Goal: Information Seeking & Learning: Learn about a topic

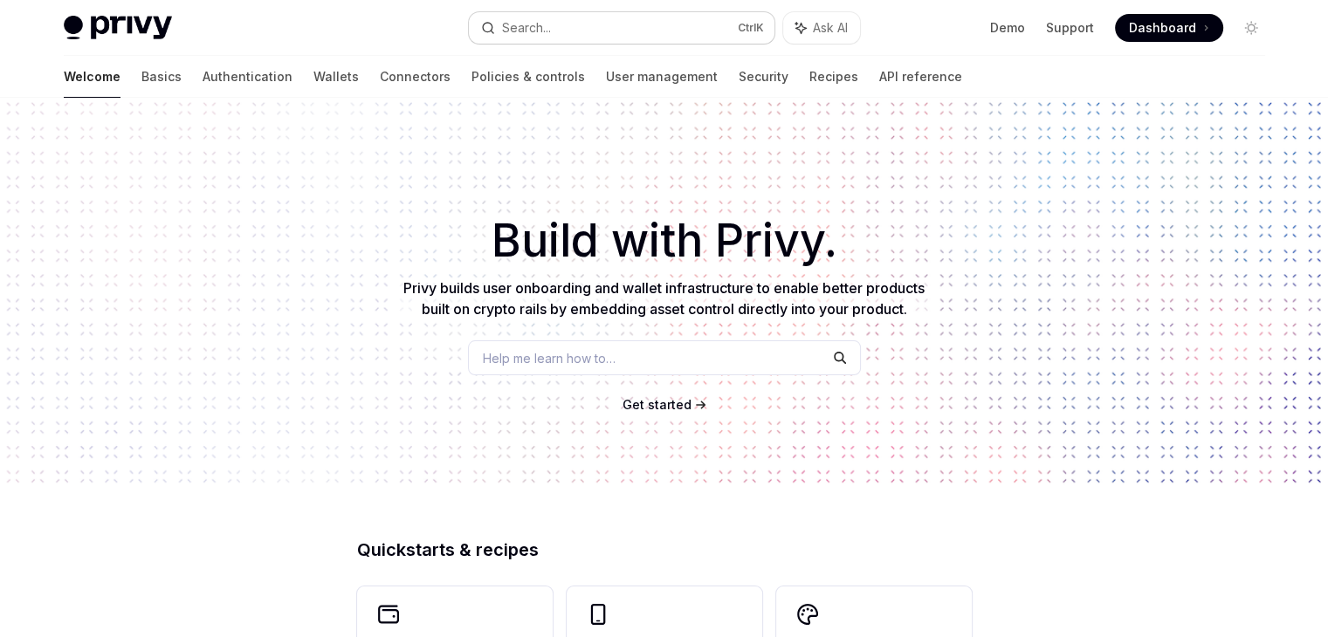
click at [604, 23] on button "Search... Ctrl K" at bounding box center [622, 27] width 306 height 31
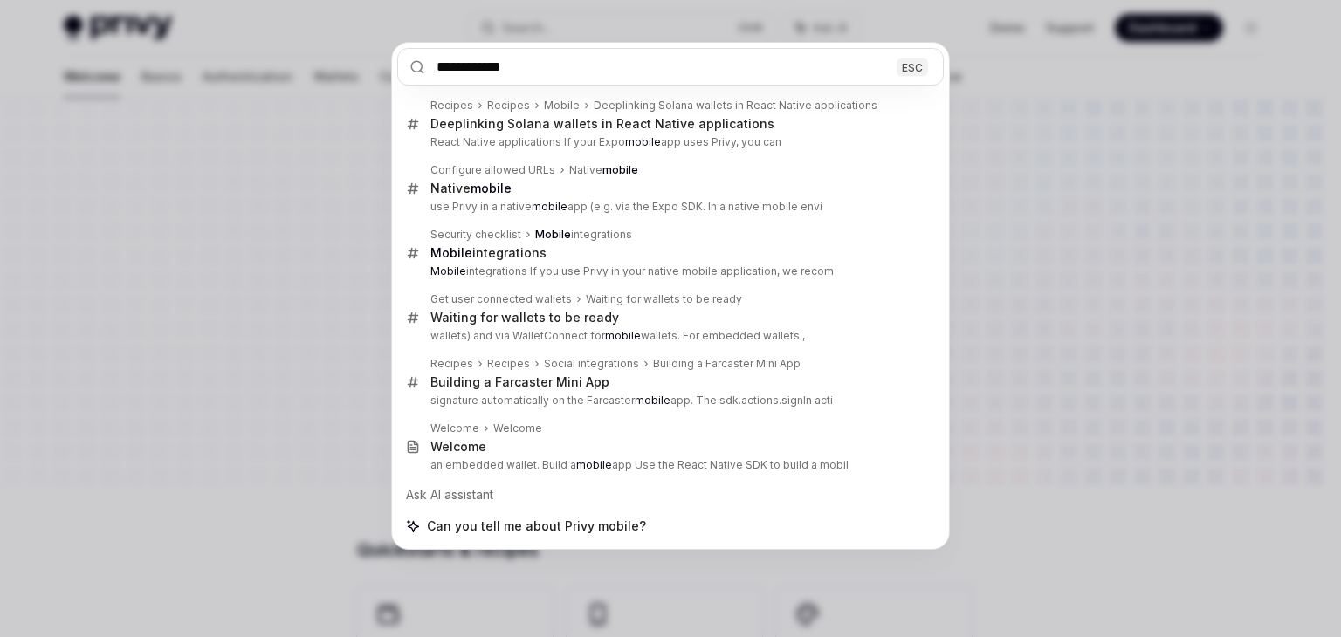
click at [542, 57] on input "**********" at bounding box center [670, 67] width 547 height 38
click at [542, 58] on input "**********" at bounding box center [670, 67] width 547 height 38
type input "**********"
click at [1113, 79] on div "**********" at bounding box center [670, 318] width 1341 height 637
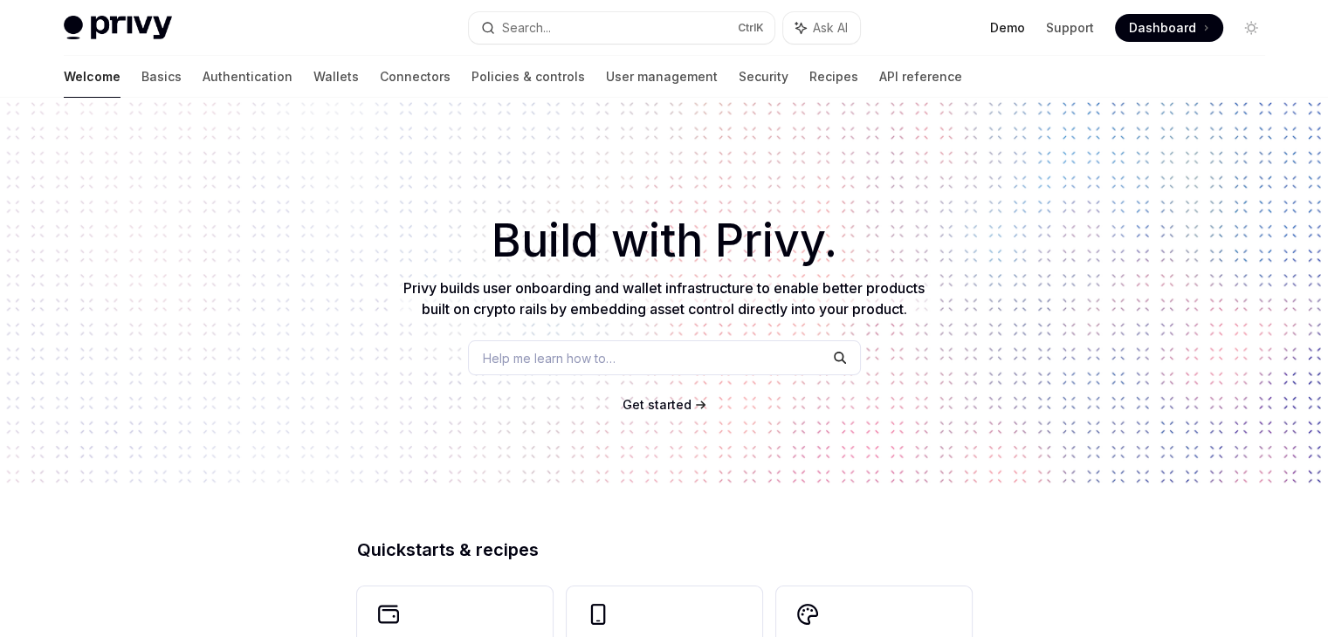
click at [1006, 29] on link "Demo" at bounding box center [1007, 27] width 35 height 17
click at [625, 360] on div "Help me learn how to…" at bounding box center [664, 358] width 393 height 35
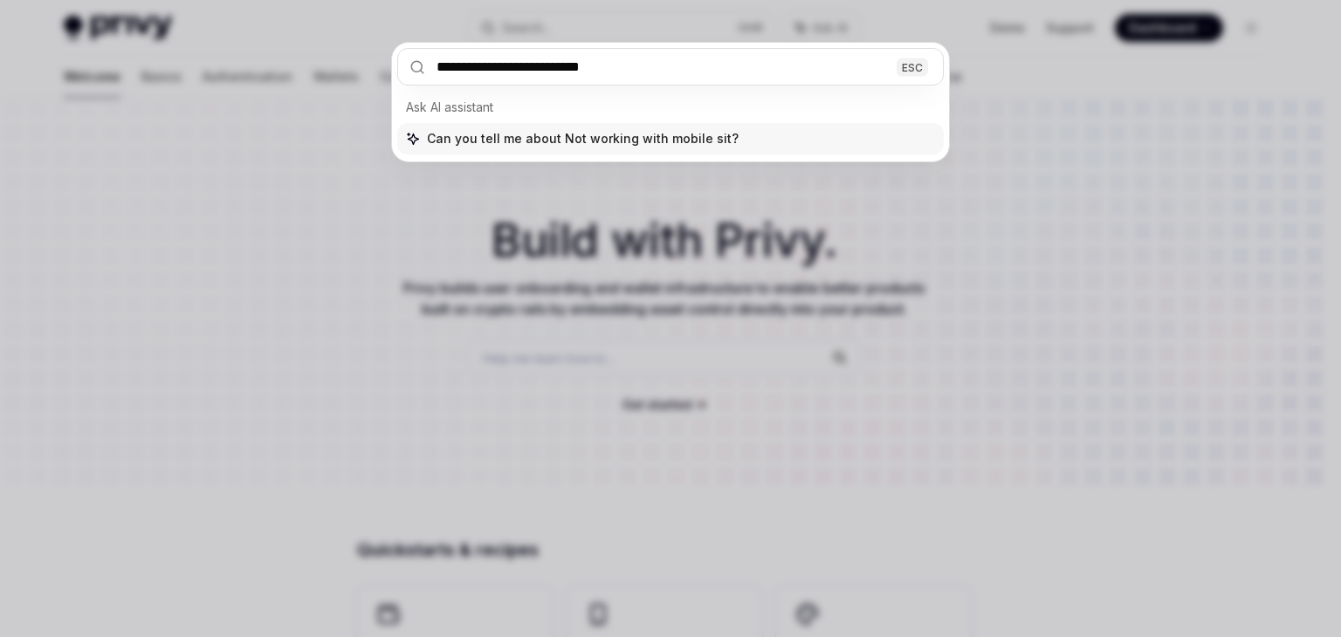
type input "**********"
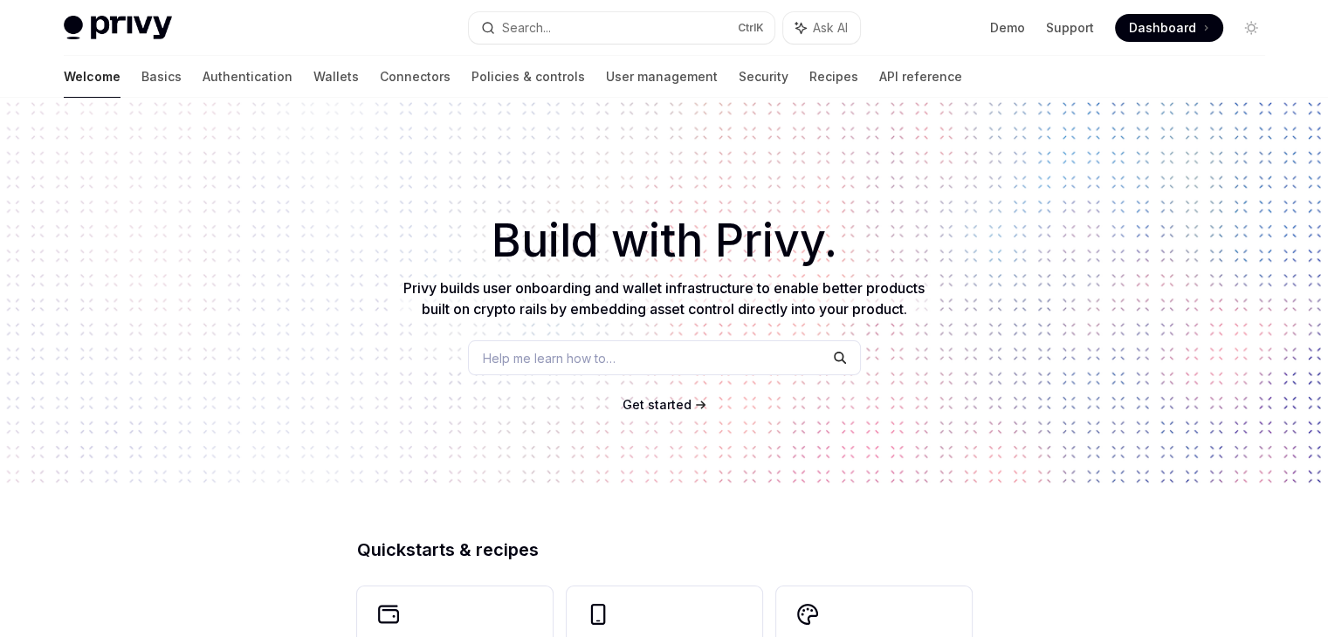
type textarea "*"
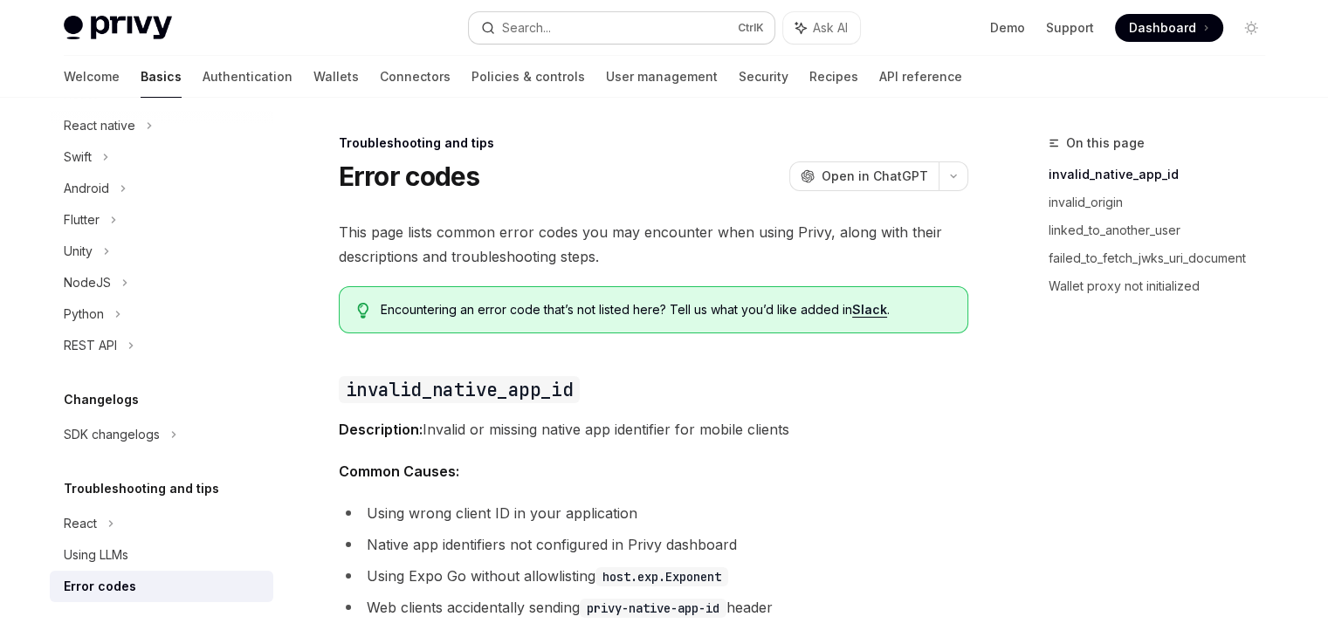
click at [625, 23] on button "Search... Ctrl K" at bounding box center [622, 27] width 306 height 31
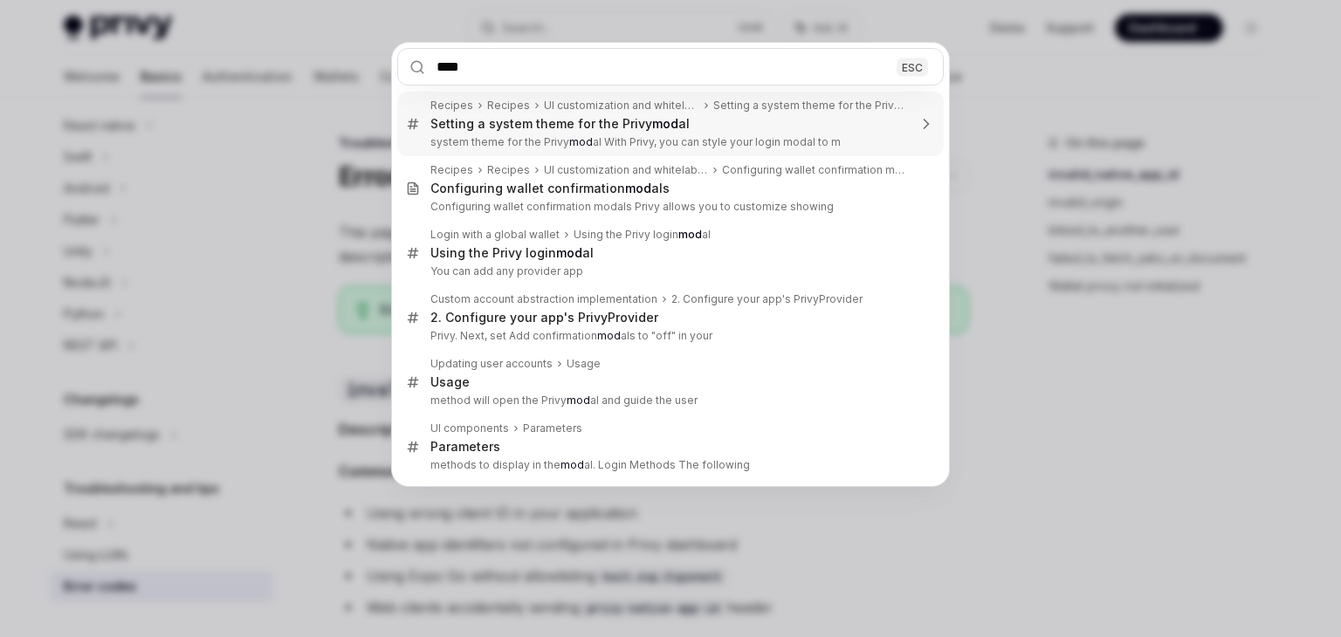
type input "*****"
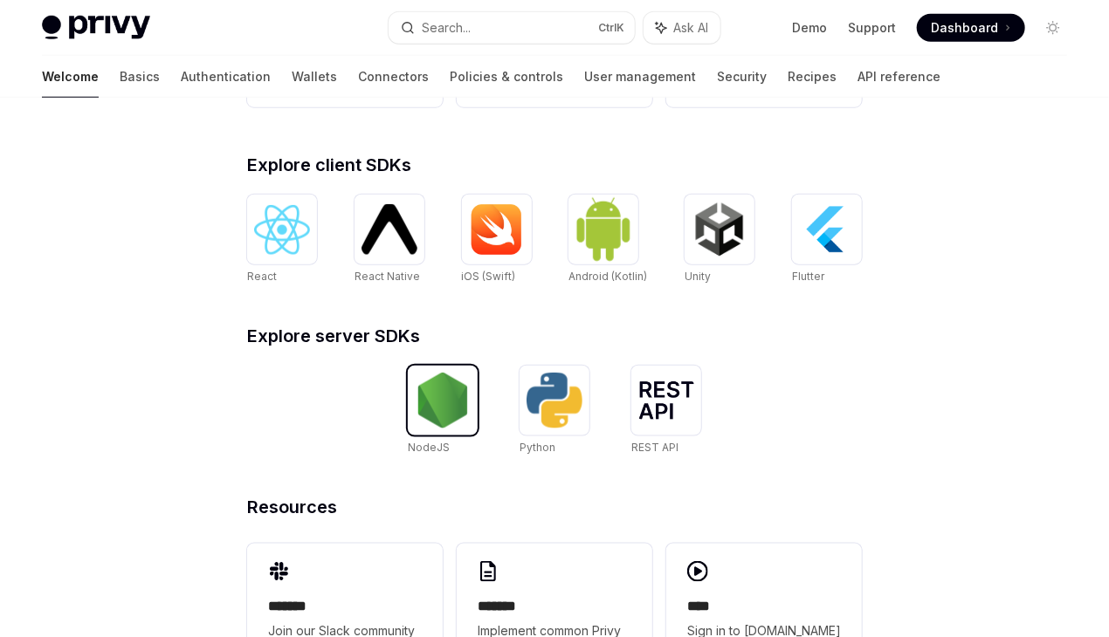
scroll to position [655, 0]
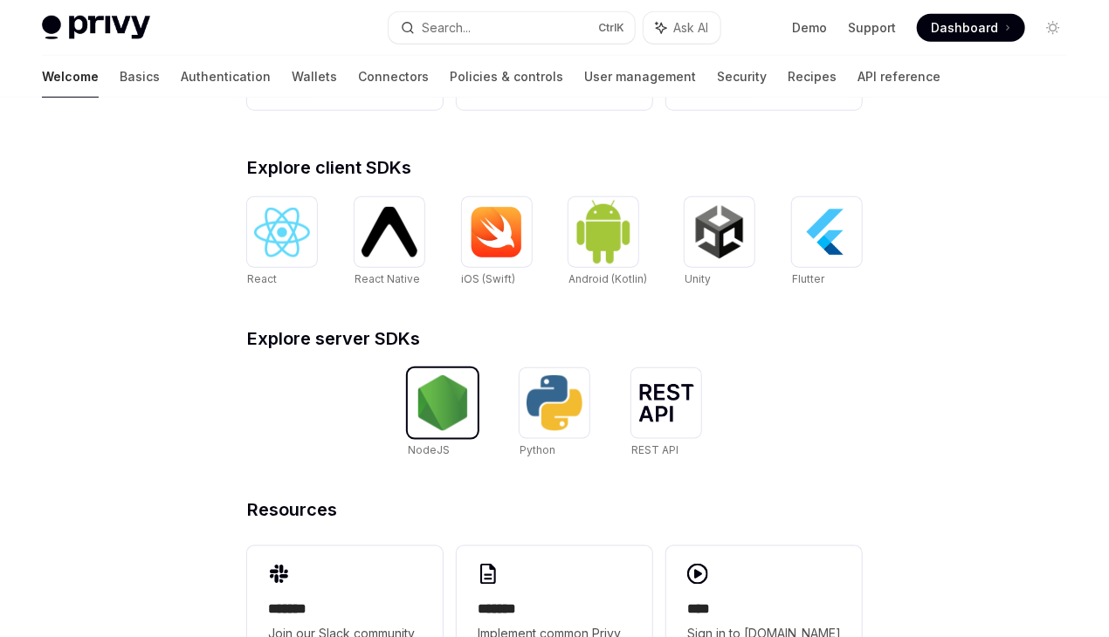
click at [471, 413] on div at bounding box center [443, 403] width 70 height 70
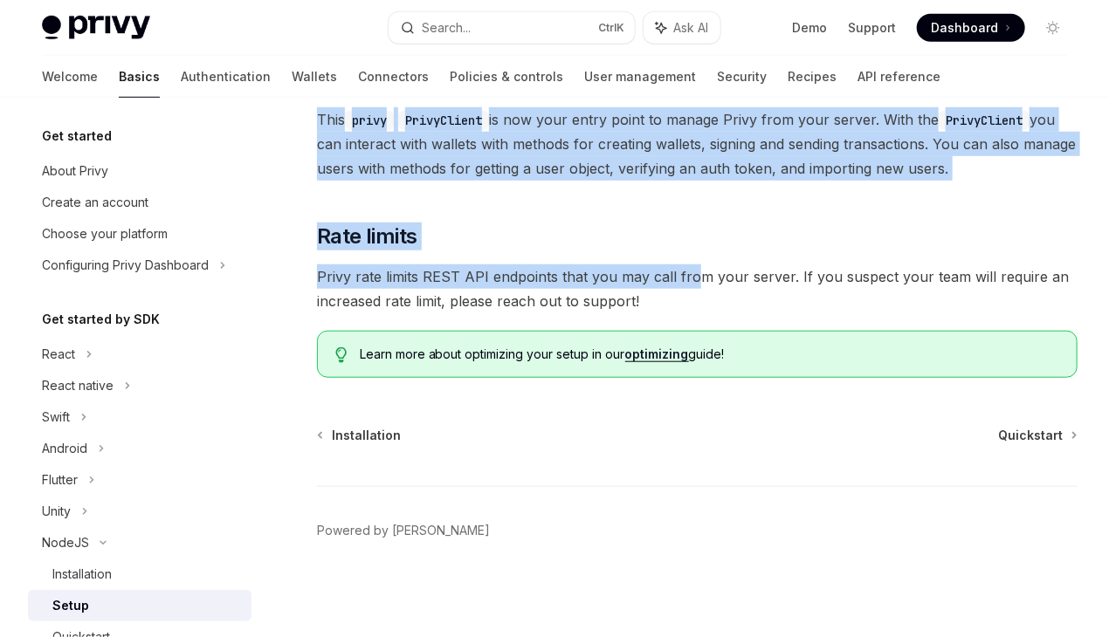
scroll to position [512, 0]
drag, startPoint x: 311, startPoint y: 142, endPoint x: 678, endPoint y: 317, distance: 406.2
click at [685, 321] on div "NodeJS Setup OpenAI Open in ChatGPT OpenAI Open in ChatGPT ​ Prerequisites Befo…" at bounding box center [533, 138] width 1095 height 1000
click at [677, 316] on div "​ Prerequisites Before you begin: Get your Privy app ID and app secret from the…" at bounding box center [697, 51] width 761 height 653
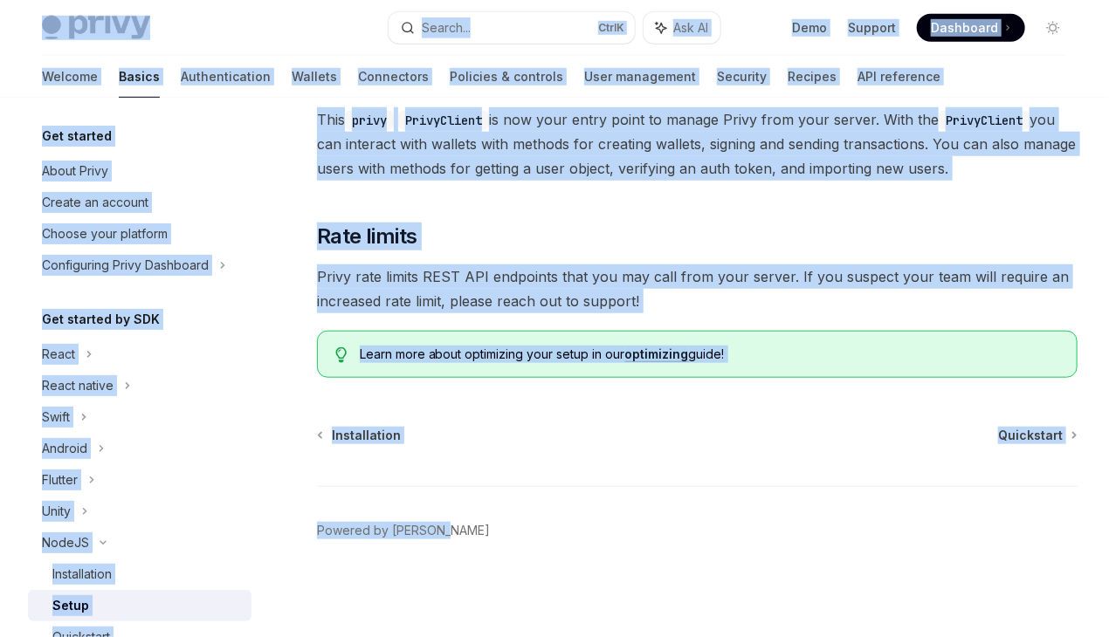
click at [670, 315] on div "​ Prerequisites Before you begin: Get your Privy app ID and app secret from the…" at bounding box center [697, 51] width 761 height 653
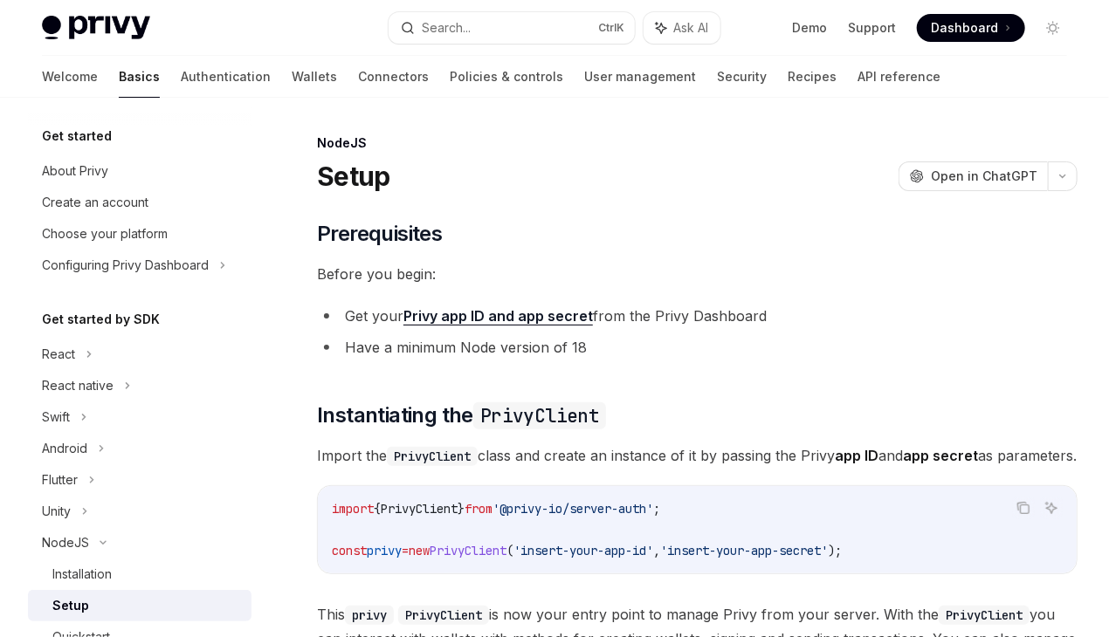
scroll to position [0, 0]
drag, startPoint x: 751, startPoint y: 444, endPoint x: 336, endPoint y: 175, distance: 494.8
click at [336, 175] on div "NodeJS Setup OpenAI Open in ChatGPT OpenAI Open in ChatGPT ​ Prerequisites Befo…" at bounding box center [533, 633] width 1095 height 1000
copy div "lore IpsuMD Sita co AdipISC ElitSE Doei te InciDID ​ Utlaboreetdol Magnaa eni a…"
click at [503, 158] on div "NodeJS Setup OpenAI Open in ChatGPT" at bounding box center [697, 163] width 761 height 58
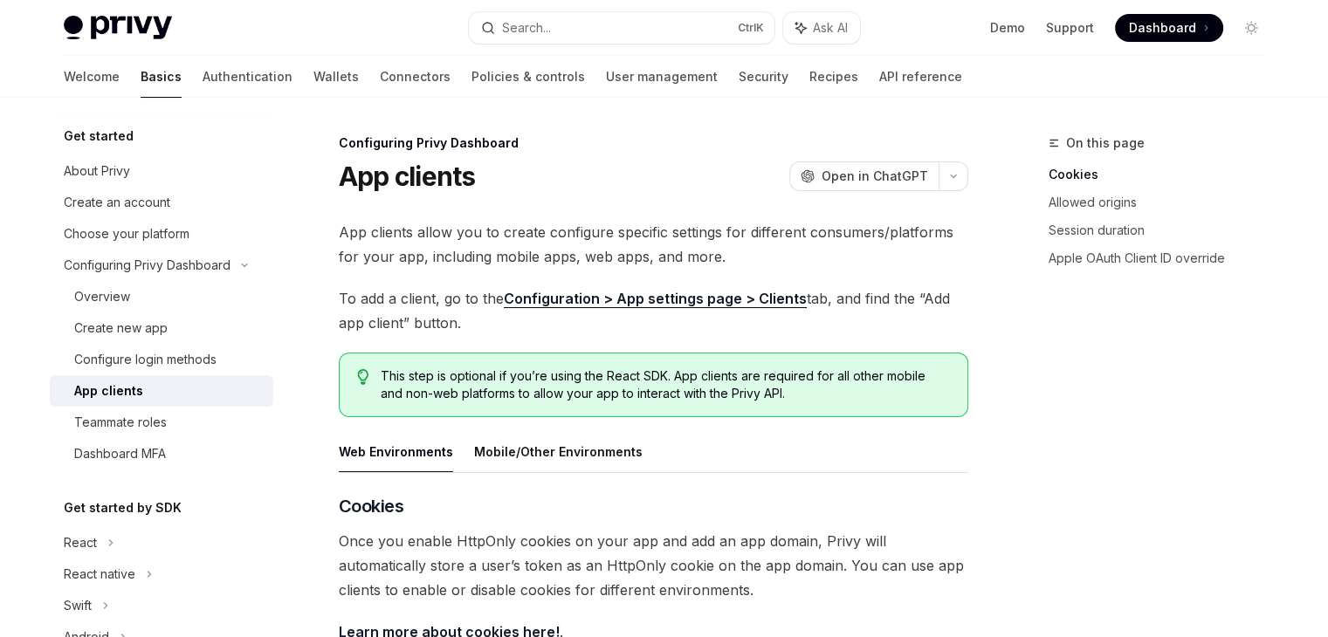
click at [674, 293] on link "Configuration > App settings page > Clients" at bounding box center [655, 299] width 303 height 18
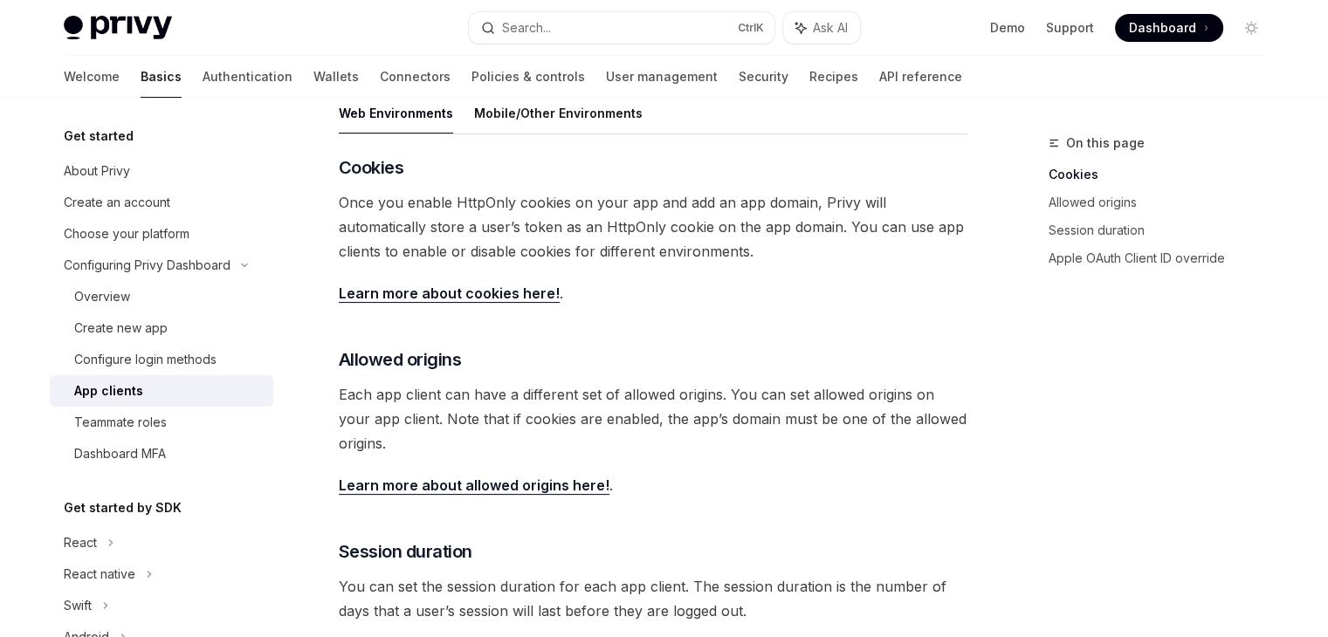
scroll to position [349, 0]
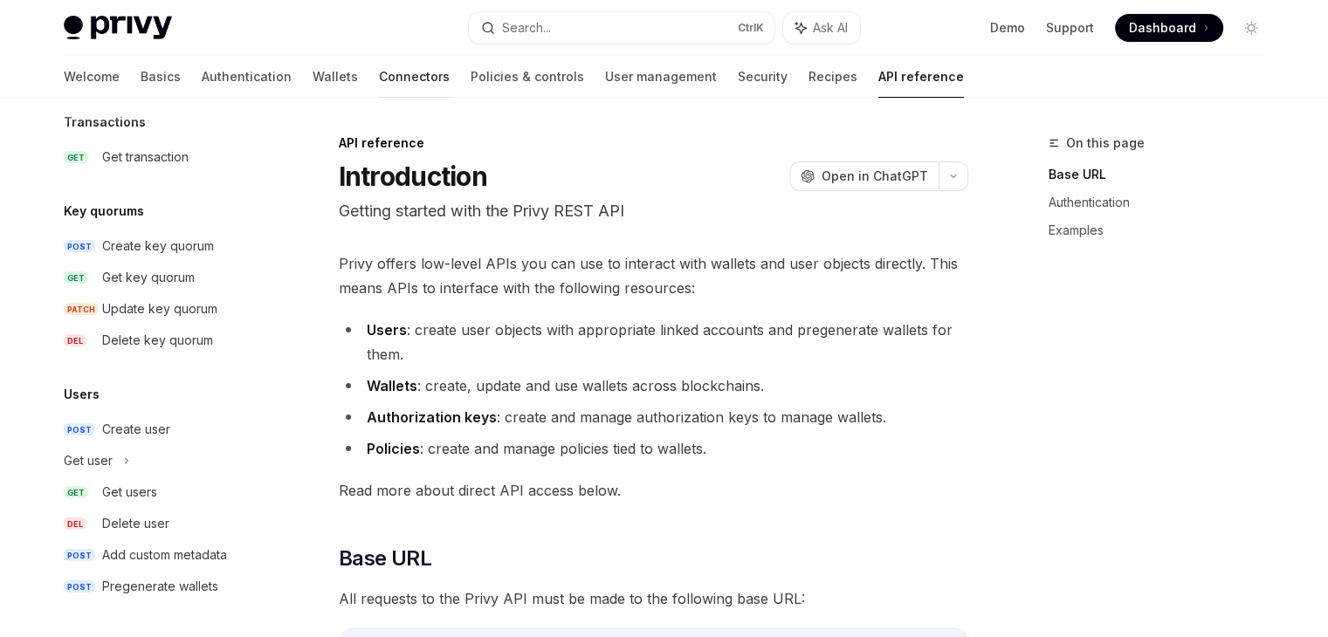
click at [379, 79] on link "Connectors" at bounding box center [414, 77] width 71 height 42
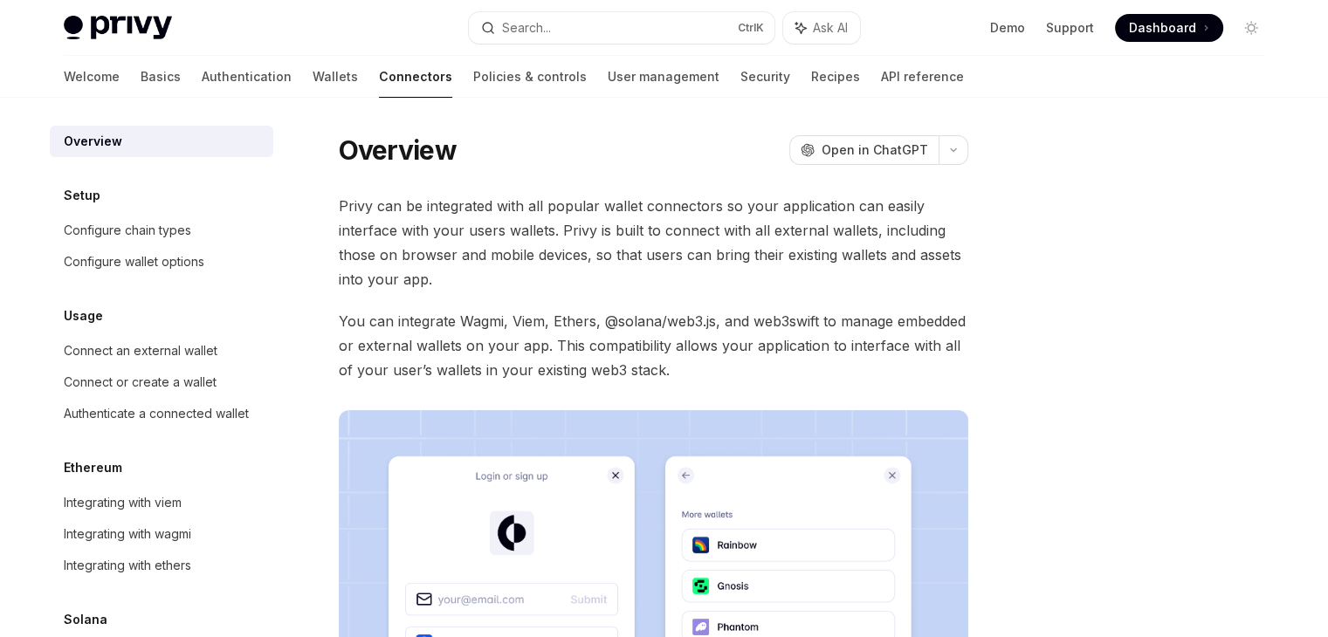
click at [183, 50] on div "Privy Docs home page Search... Ctrl K Ask AI Demo Support Dashboard Dashboard S…" at bounding box center [664, 28] width 1201 height 56
click at [202, 84] on link "Authentication" at bounding box center [247, 77] width 90 height 42
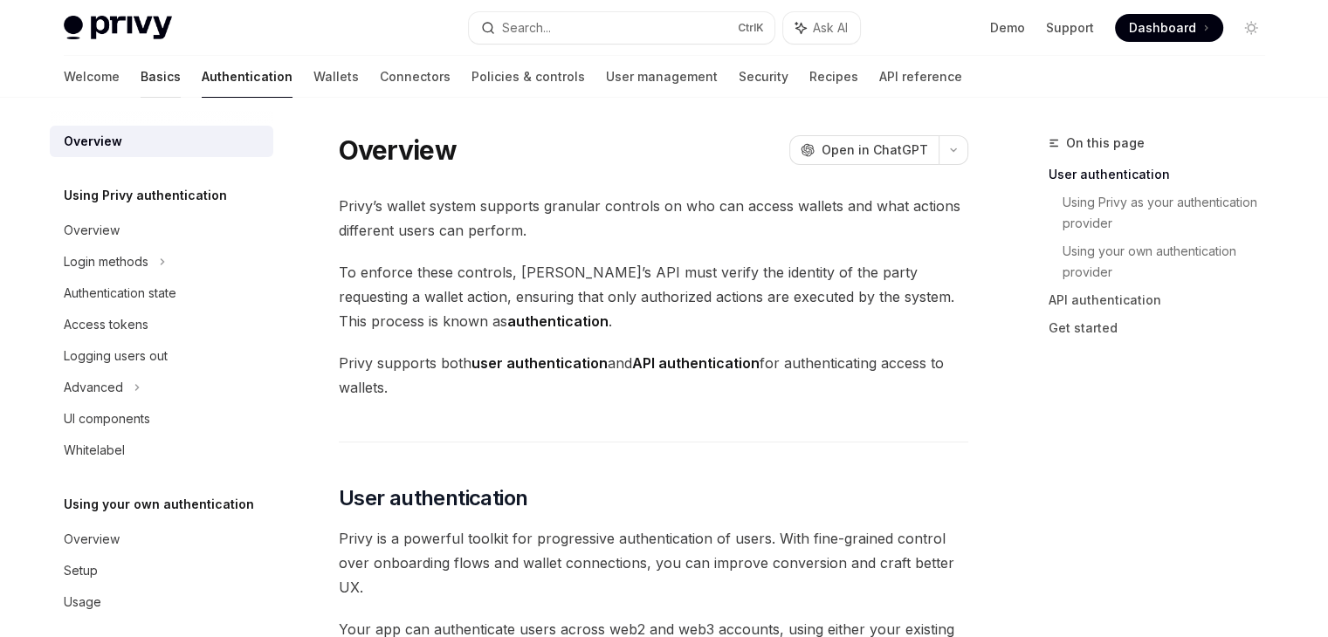
click at [141, 80] on link "Basics" at bounding box center [161, 77] width 40 height 42
type textarea "*"
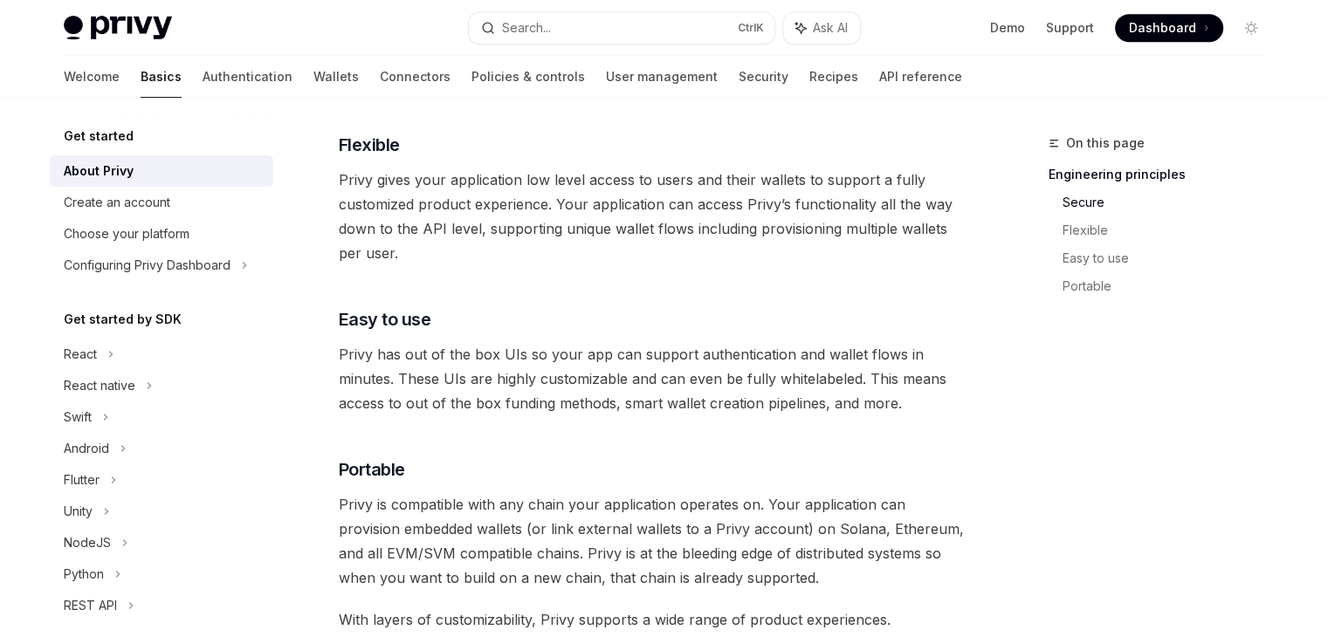
scroll to position [1310, 0]
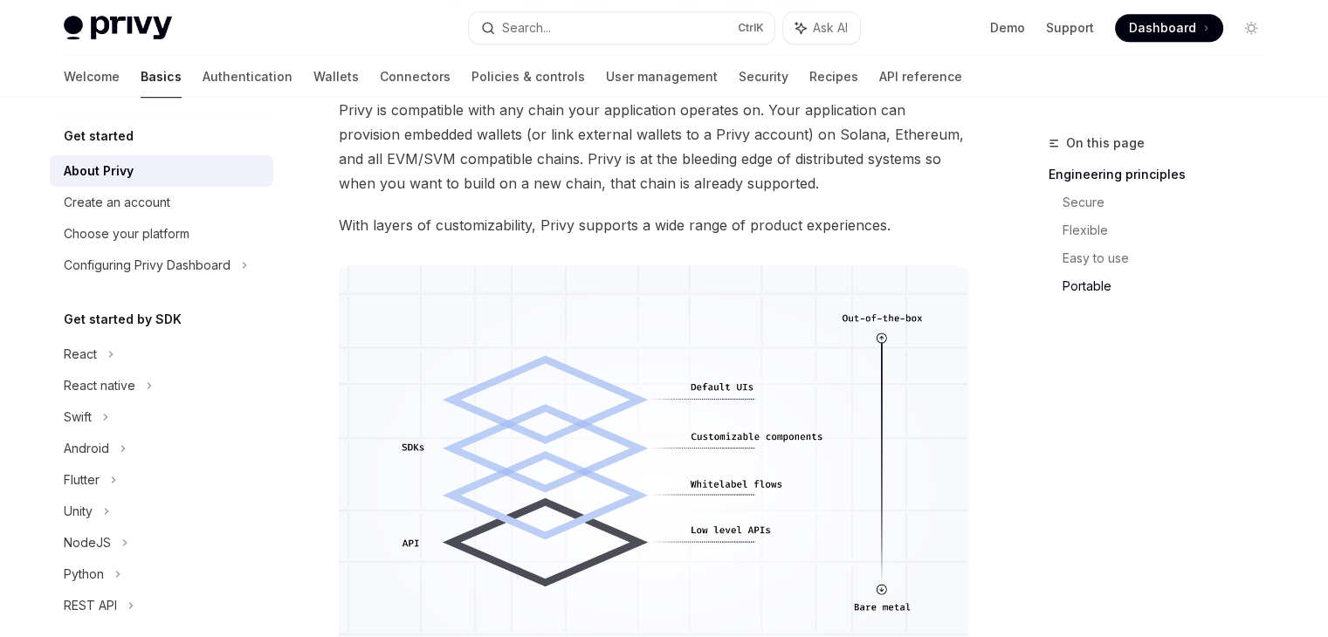
drag, startPoint x: 353, startPoint y: 279, endPoint x: 327, endPoint y: 276, distance: 26.3
drag, startPoint x: 327, startPoint y: 276, endPoint x: 632, endPoint y: 170, distance: 323.3
click at [632, 170] on span "Privy is compatible with any chain your application operates on. Your applicati…" at bounding box center [654, 147] width 630 height 98
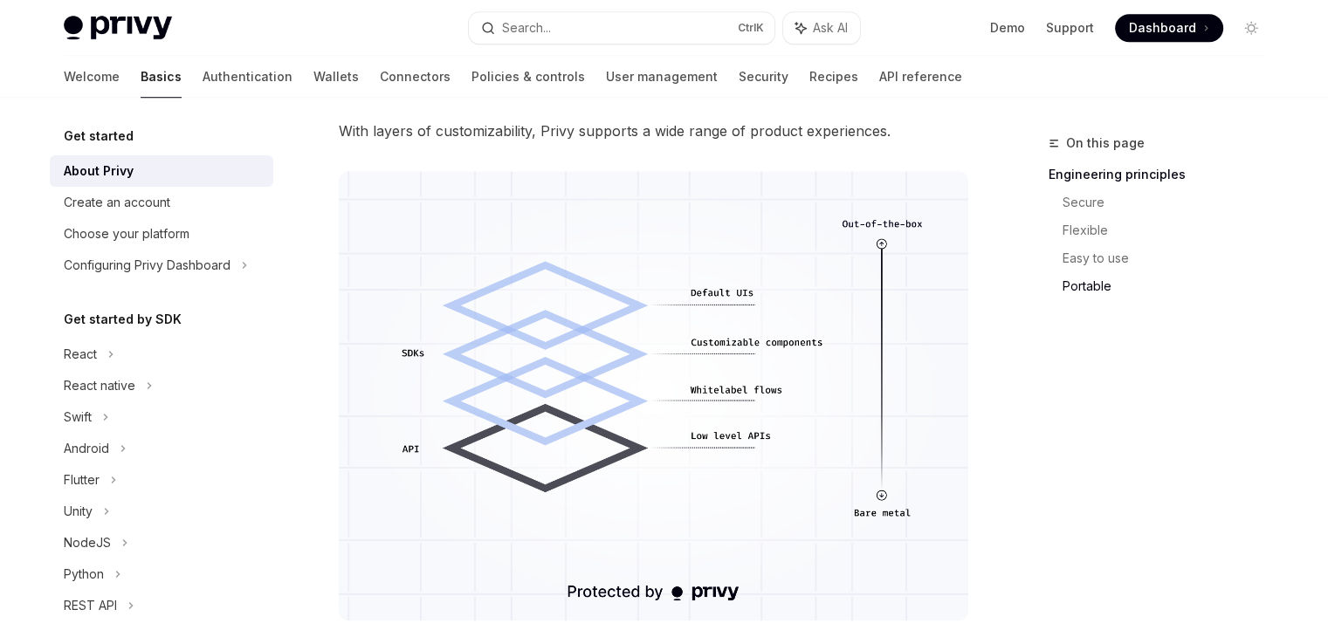
scroll to position [1647, 0]
